Goal: Navigation & Orientation: Find specific page/section

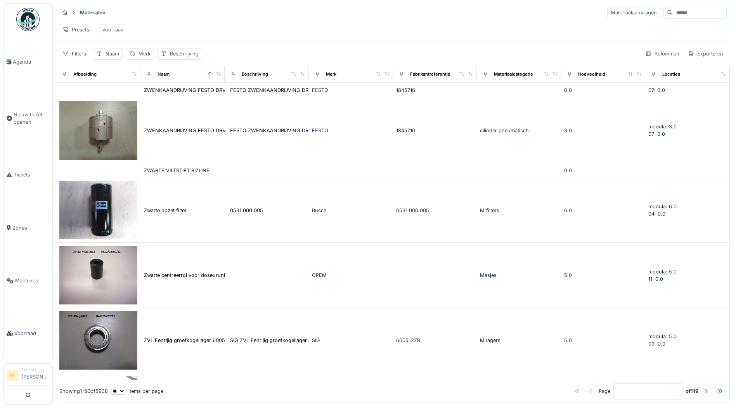
click at [266, 17] on div "Materialen Materiaalaanvragen" at bounding box center [392, 12] width 667 height 13
click at [142, 57] on div "Merk" at bounding box center [144, 53] width 12 height 7
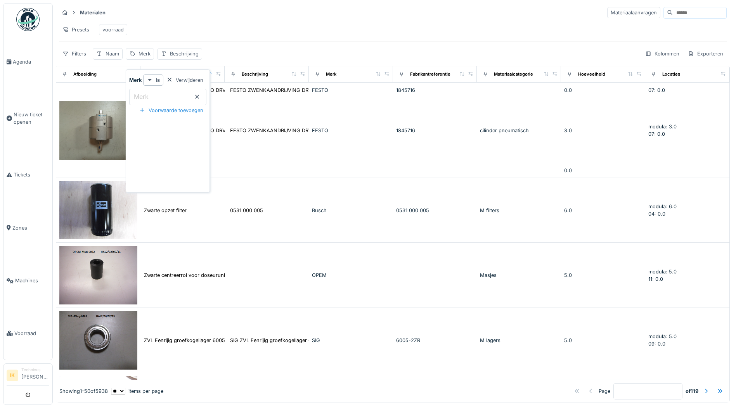
click at [199, 97] on icon at bounding box center [197, 97] width 4 height 4
click at [200, 95] on icon at bounding box center [197, 96] width 6 height 5
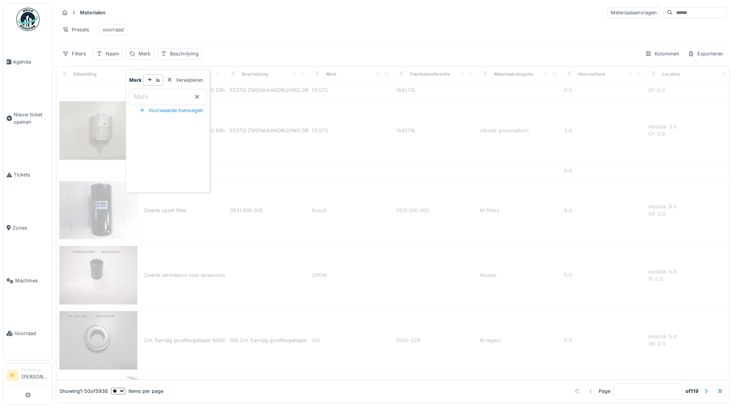
click at [230, 33] on div "Presets voorraad" at bounding box center [392, 29] width 667 height 17
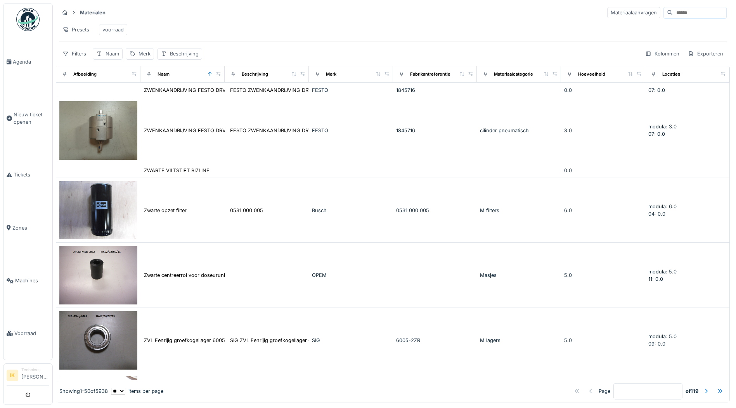
click at [110, 57] on div "Naam" at bounding box center [112, 53] width 14 height 7
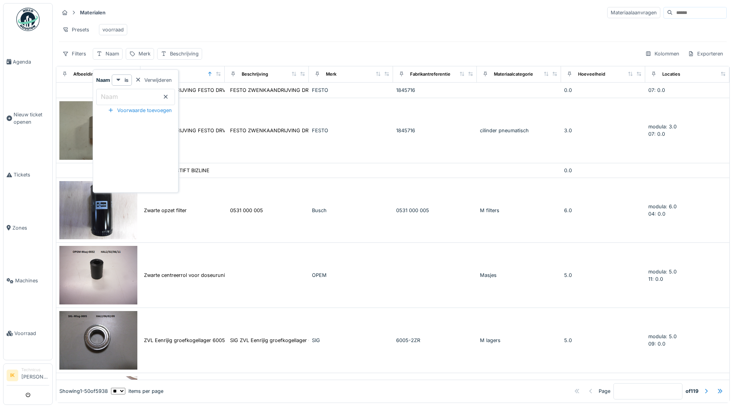
click at [169, 97] on icon at bounding box center [165, 96] width 6 height 5
click at [190, 26] on div "Presets voorraad" at bounding box center [392, 29] width 667 height 17
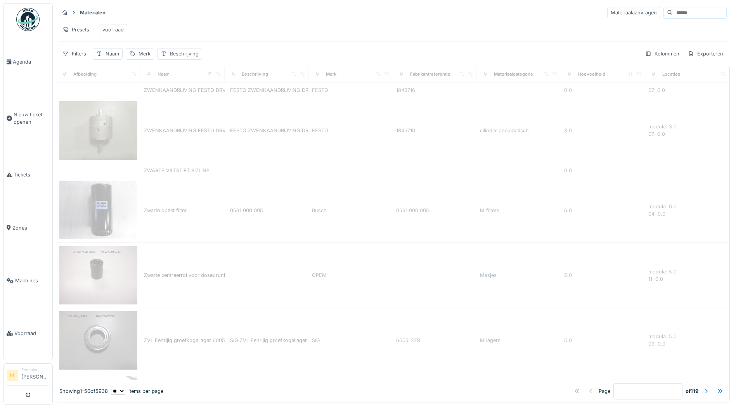
click at [189, 57] on div "Beschrijving" at bounding box center [184, 53] width 29 height 7
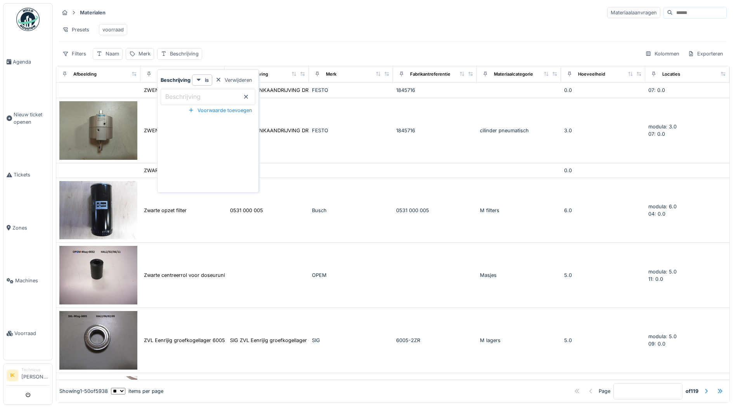
click at [247, 95] on icon at bounding box center [246, 96] width 6 height 5
click at [235, 21] on div "Presets voorraad" at bounding box center [392, 29] width 667 height 17
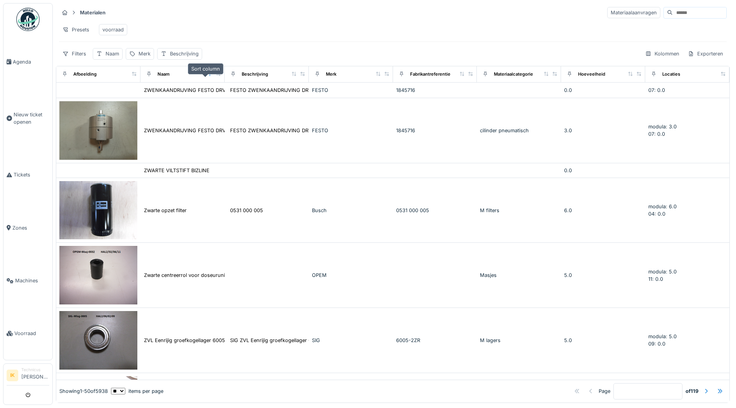
click at [208, 76] on icon at bounding box center [209, 74] width 3 height 4
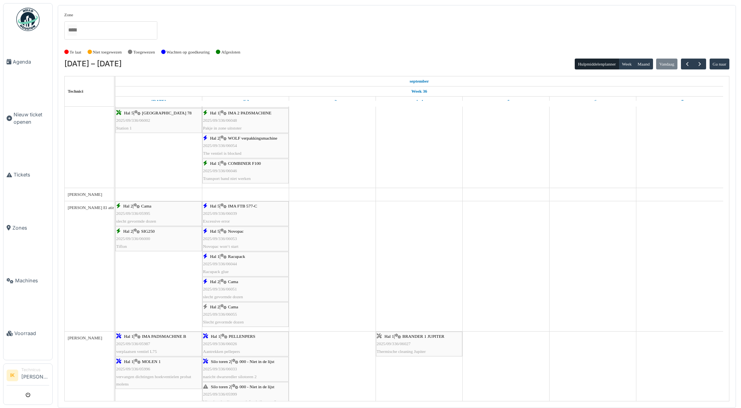
scroll to position [814, 0]
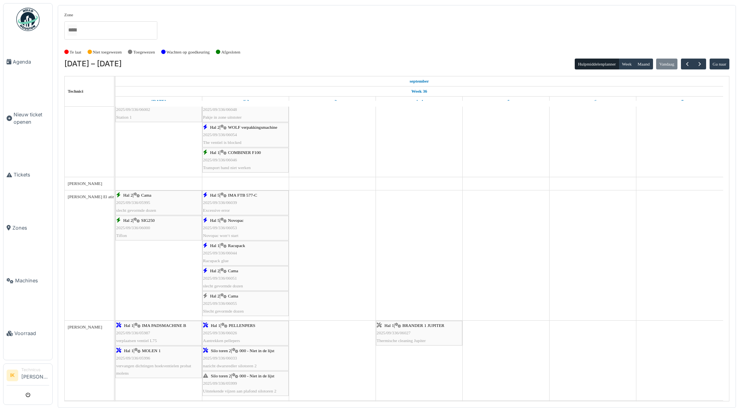
click at [227, 197] on icon at bounding box center [224, 195] width 6 height 5
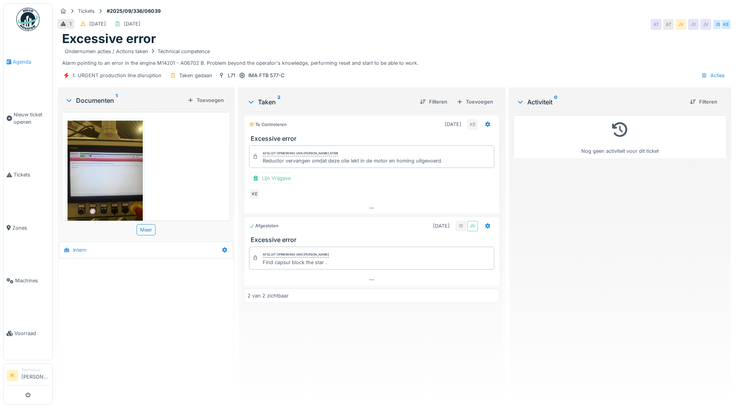
click at [19, 60] on span "Agenda" at bounding box center [31, 61] width 36 height 7
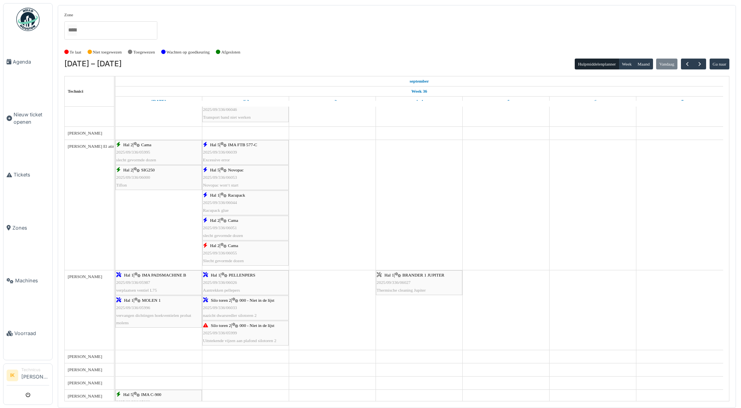
scroll to position [853, 0]
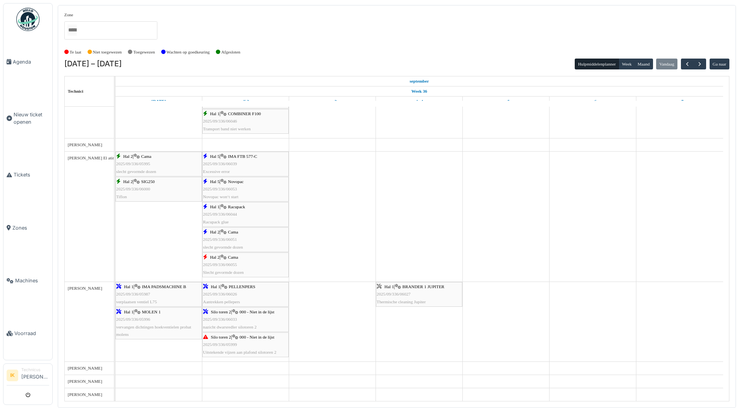
click at [224, 186] on div "Hal 5 | Novopac 2025/09/336/06053 Novopac won‘t start" at bounding box center [245, 189] width 85 height 22
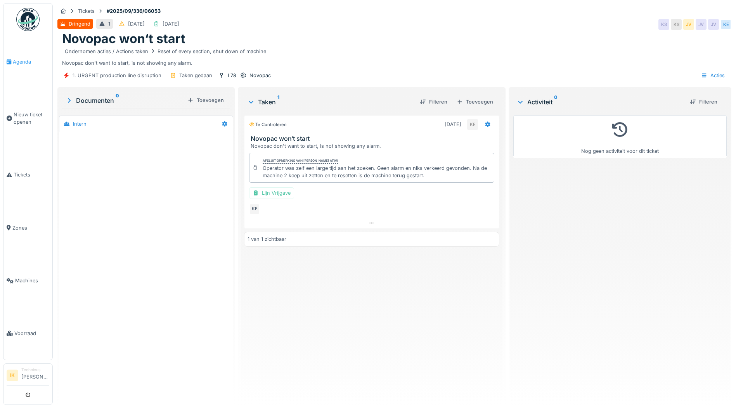
click at [25, 59] on span "Agenda" at bounding box center [31, 61] width 36 height 7
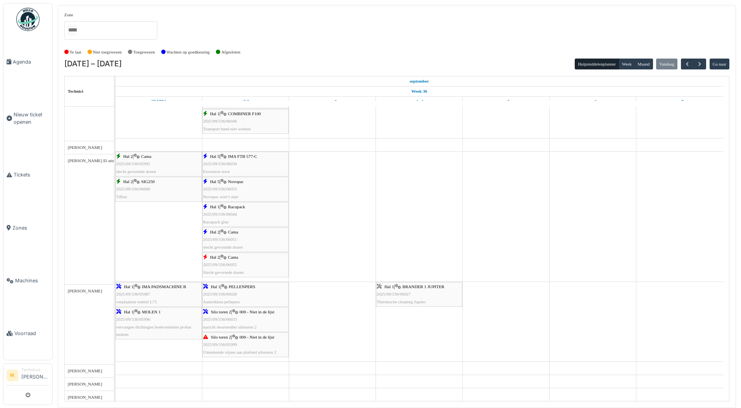
scroll to position [853, 0]
click at [241, 211] on div "Hal 1 | Racupack 2025/09/336/06044 Racupack glue" at bounding box center [245, 214] width 85 height 22
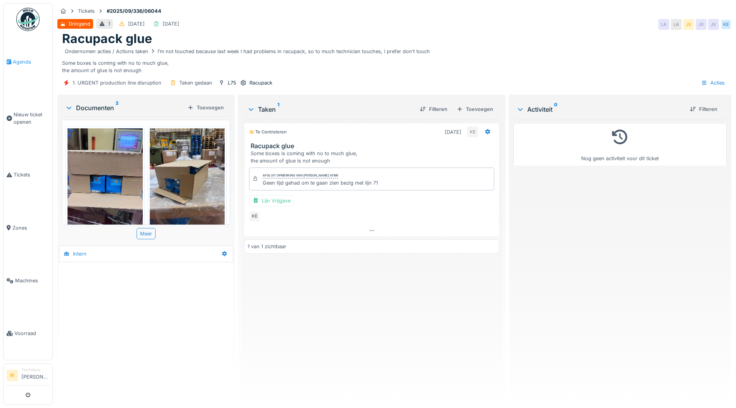
click at [26, 57] on link "Agenda" at bounding box center [27, 61] width 49 height 53
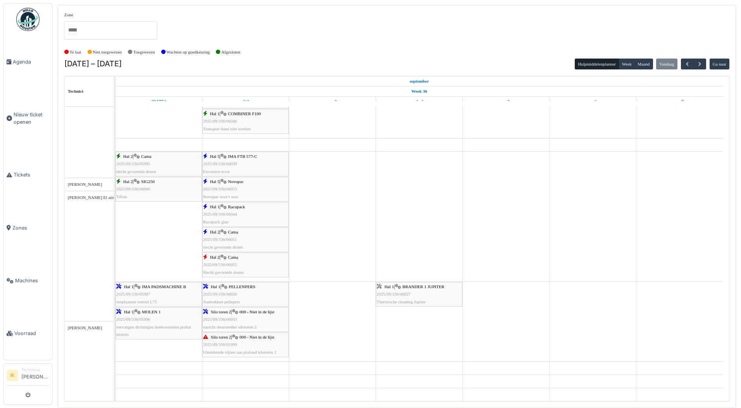
scroll to position [853, 0]
click at [227, 239] on span "2025/09/336/06051" at bounding box center [220, 239] width 34 height 5
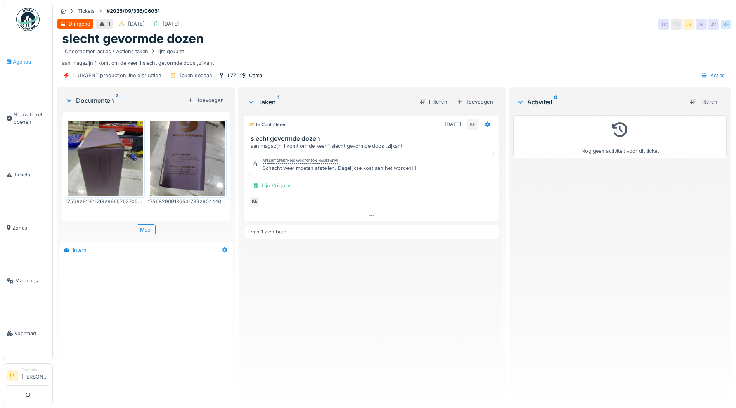
click at [17, 60] on span "Agenda" at bounding box center [31, 61] width 36 height 7
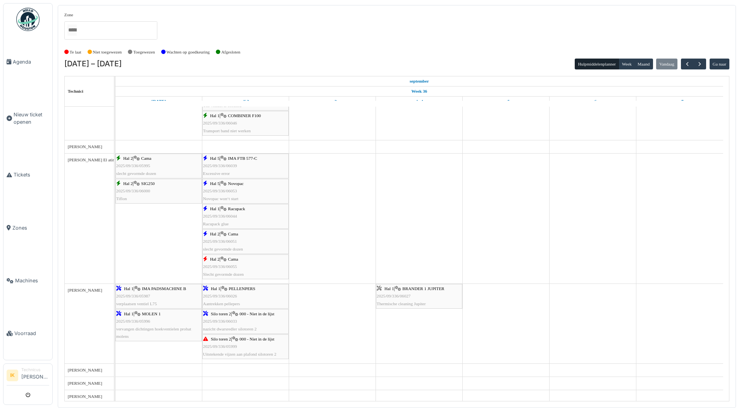
scroll to position [853, 0]
click at [239, 268] on div "Hal 2 | Cama 2025/09/336/06055 Slecht gevormde dozen" at bounding box center [245, 265] width 85 height 22
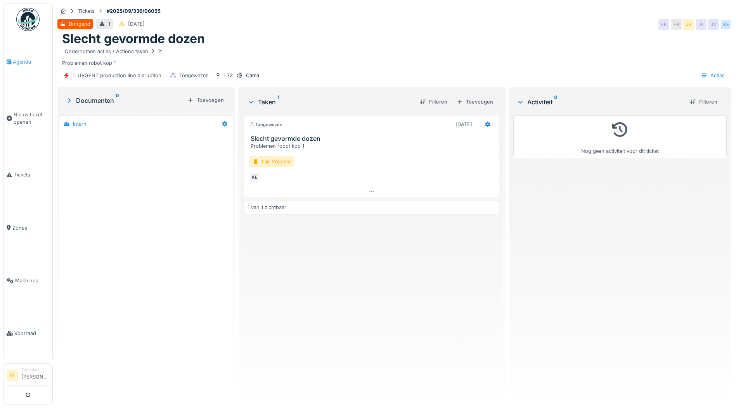
click at [17, 61] on span "Agenda" at bounding box center [31, 61] width 36 height 7
